Goal: Contribute content

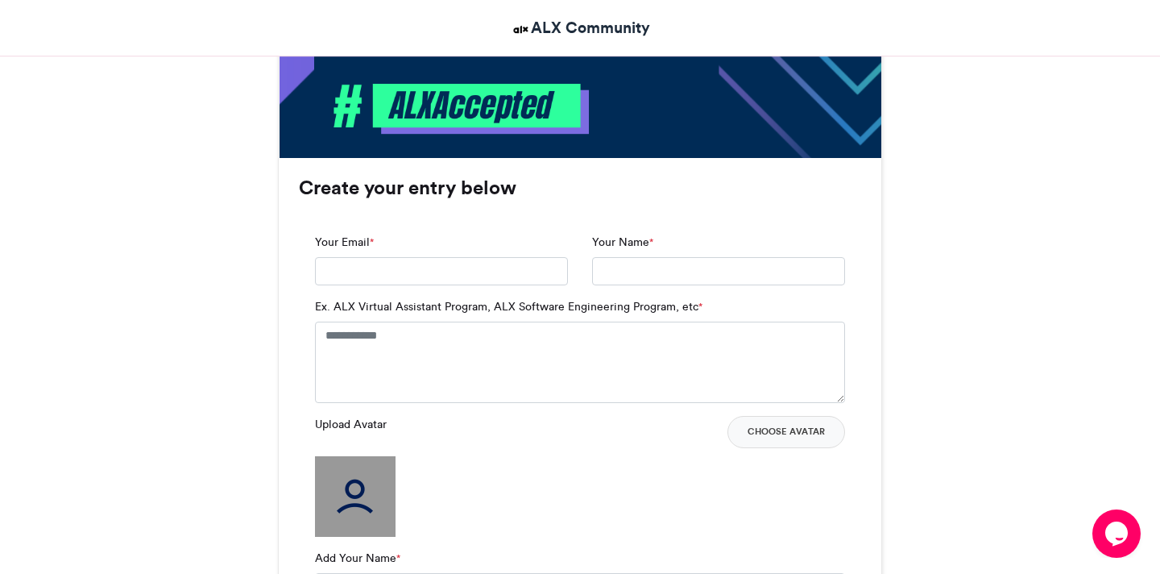
scroll to position [950, 0]
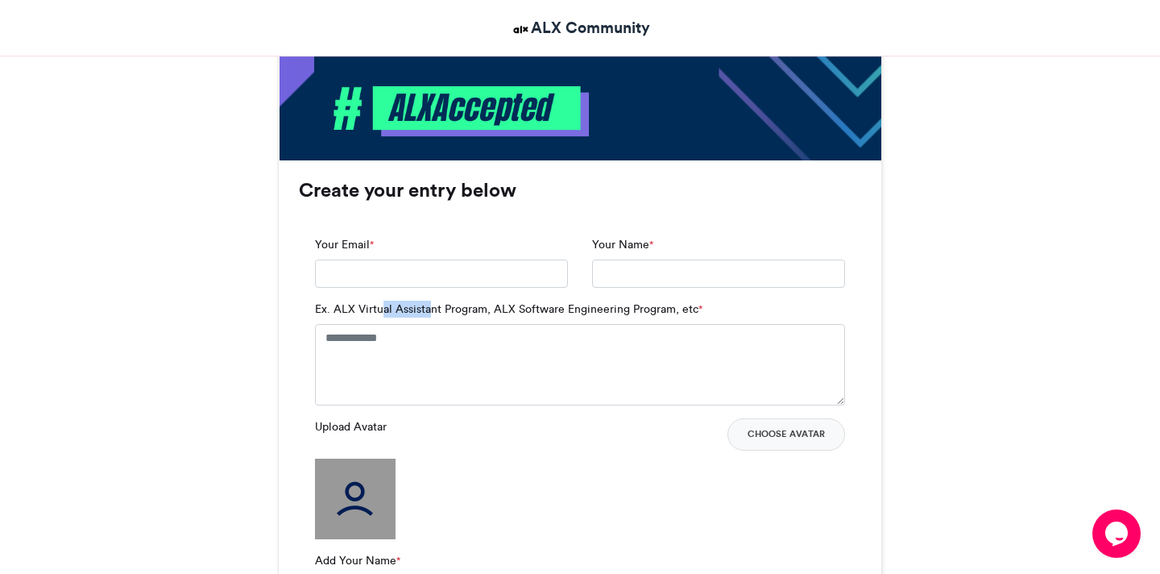
drag, startPoint x: 382, startPoint y: 309, endPoint x: 429, endPoint y: 309, distance: 46.7
click at [429, 309] on label "Ex. ALX Virtual Assistant Program, ALX Software Engineering Program, etc *" at bounding box center [508, 308] width 387 height 17
click at [393, 340] on textarea "Ex. ALX Virtual Assistant Program, ALX Software Engineering Program, etc *" at bounding box center [580, 364] width 530 height 81
type textarea "*"
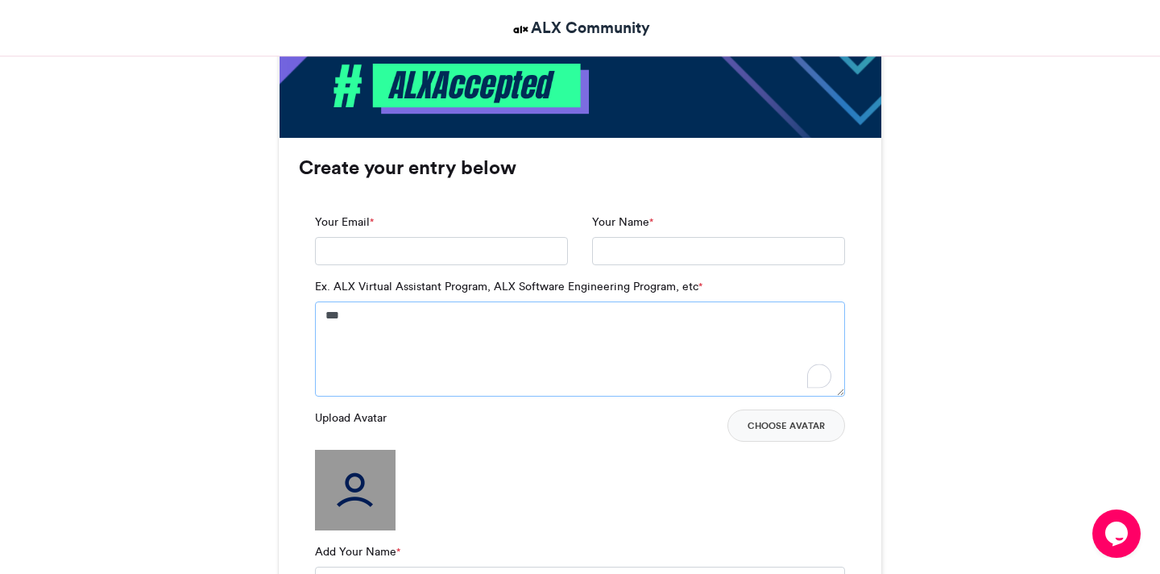
scroll to position [974, 0]
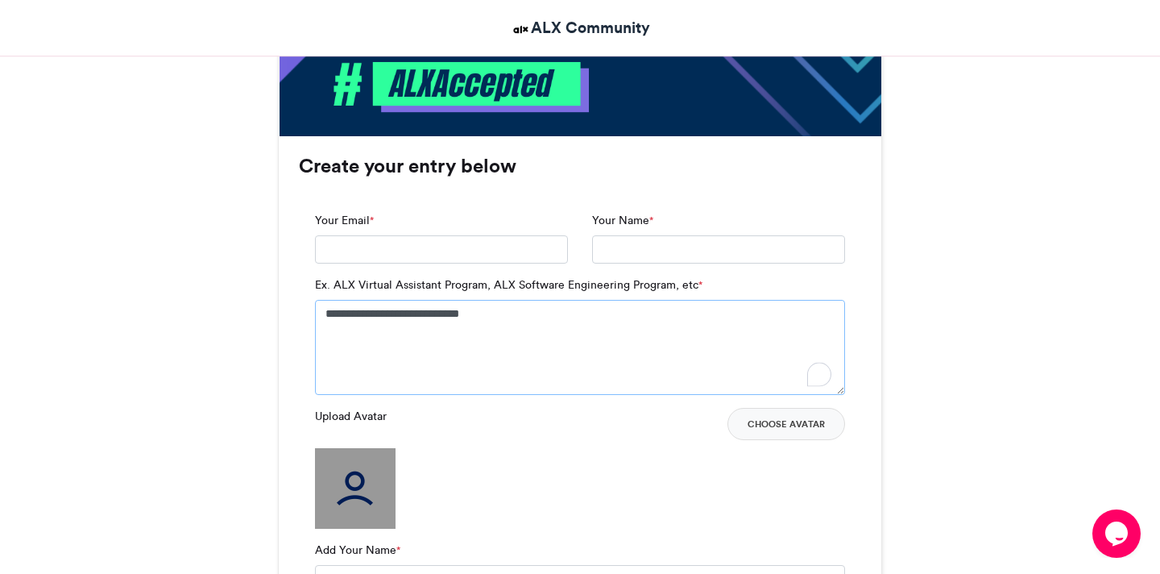
type textarea "**********"
click at [796, 429] on button "Choose Avatar" at bounding box center [786, 424] width 118 height 32
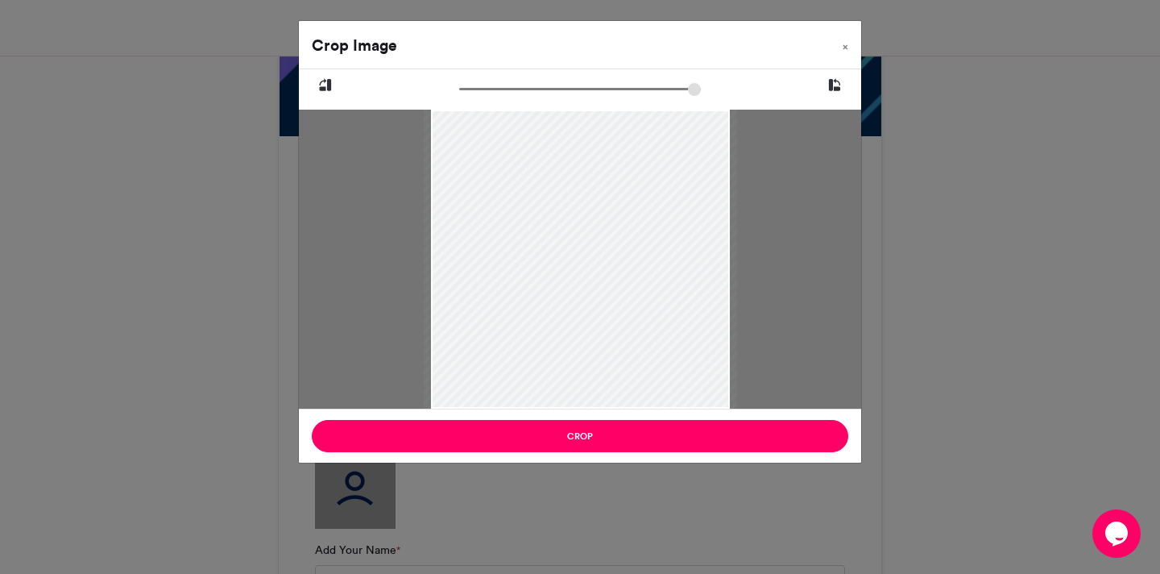
type input "******"
drag, startPoint x: 469, startPoint y: 89, endPoint x: 419, endPoint y: 96, distance: 50.4
click at [459, 95] on input "zoom" at bounding box center [580, 88] width 242 height 15
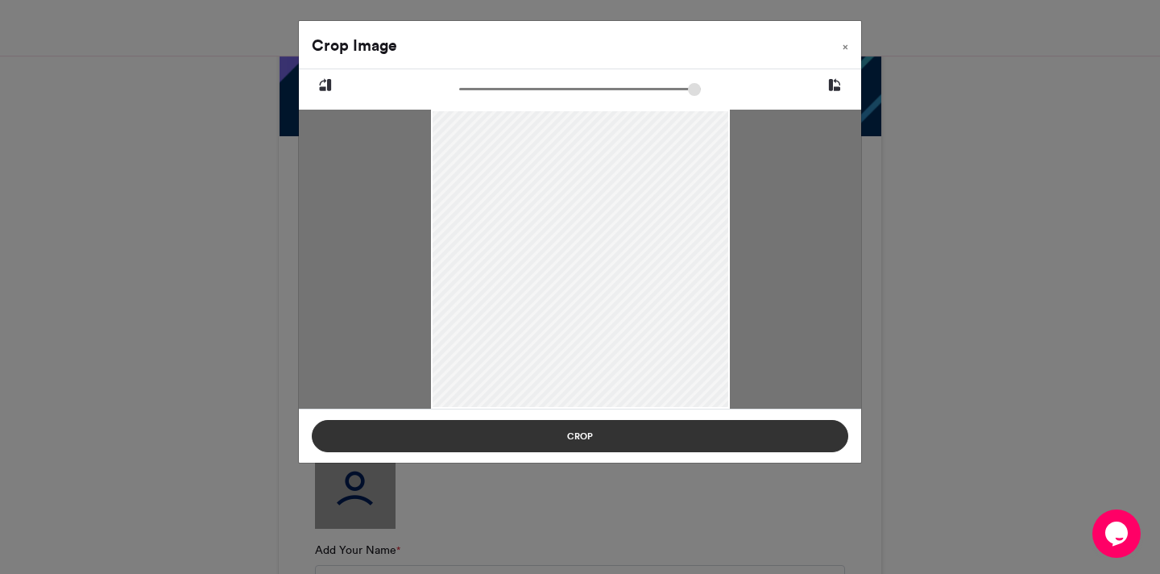
click at [441, 435] on button "Crop" at bounding box center [580, 436] width 537 height 32
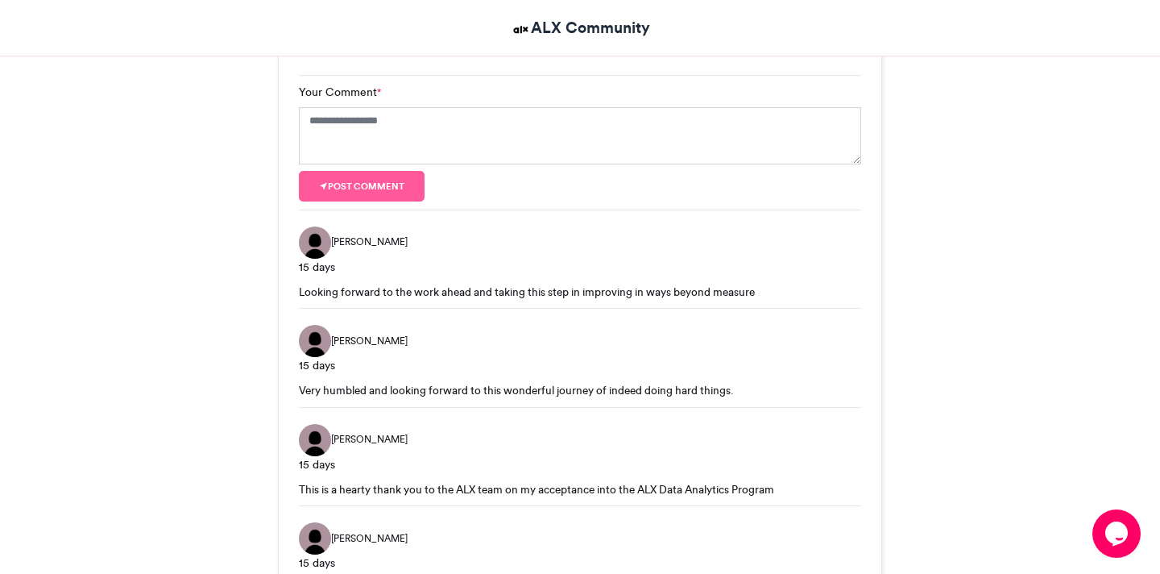
scroll to position [1772, 0]
